Goal: Book appointment/travel/reservation

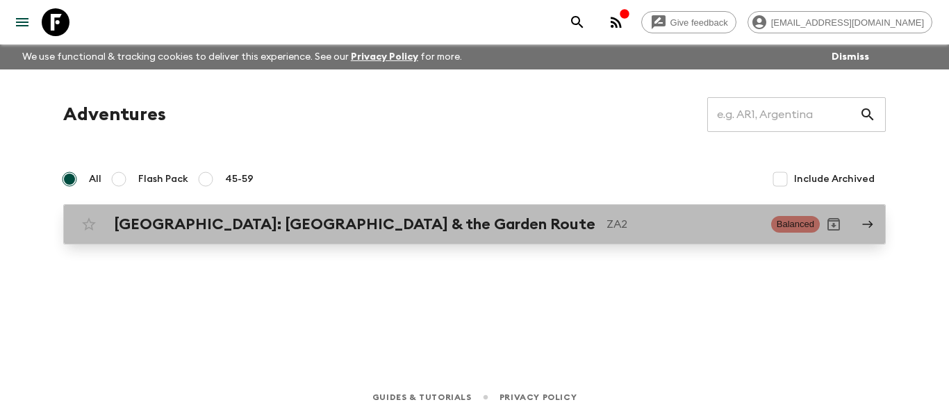
click at [606, 233] on p "ZA2" at bounding box center [682, 224] width 153 height 17
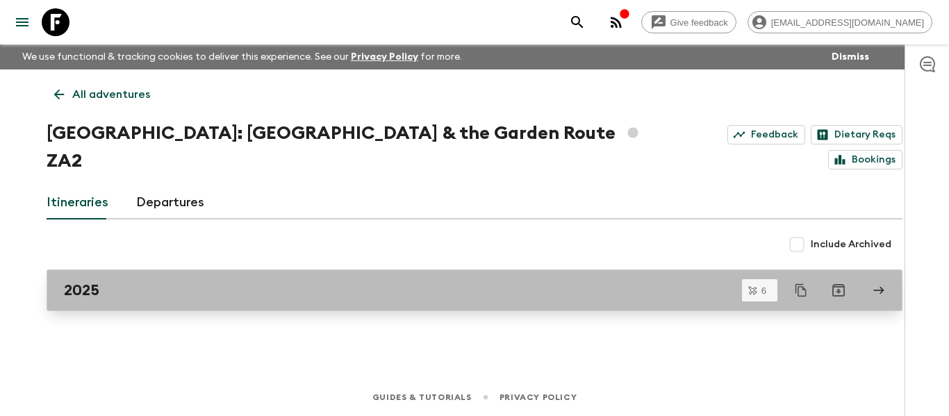
click at [574, 281] on div "2025" at bounding box center [461, 290] width 794 height 18
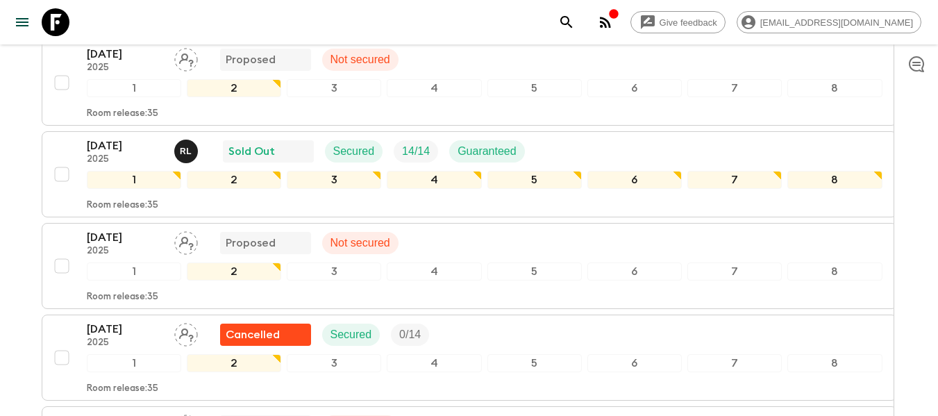
scroll to position [317, 0]
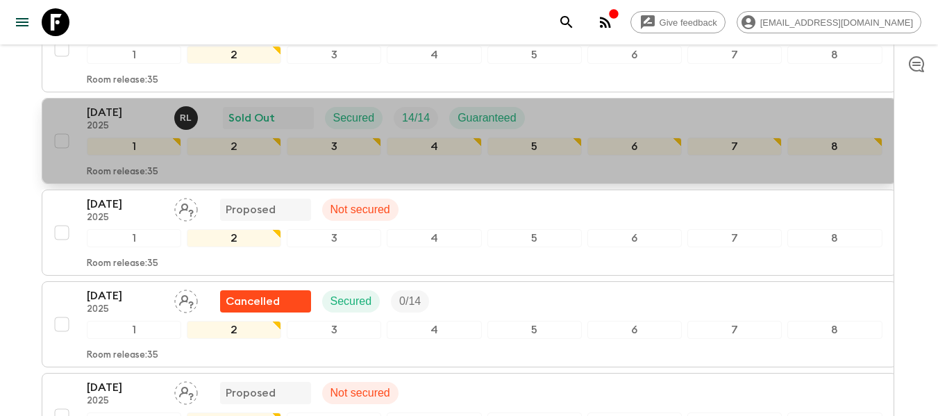
click at [415, 178] on div "Room release: 35" at bounding box center [485, 169] width 796 height 17
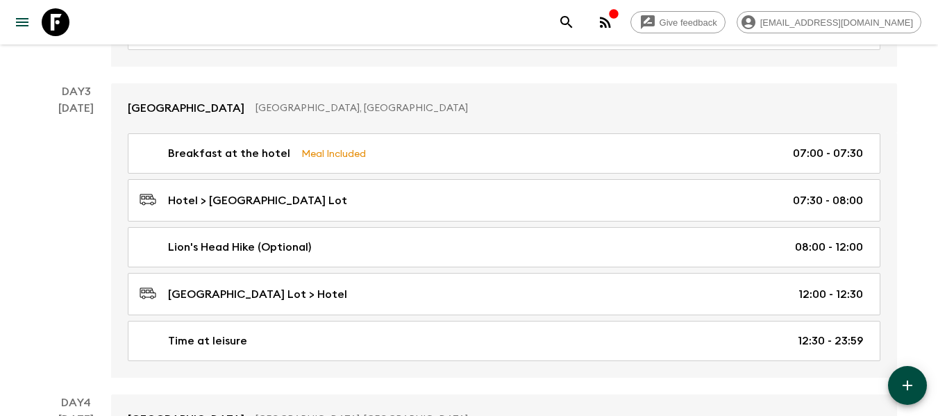
scroll to position [1168, 0]
